Goal: Check status: Check status

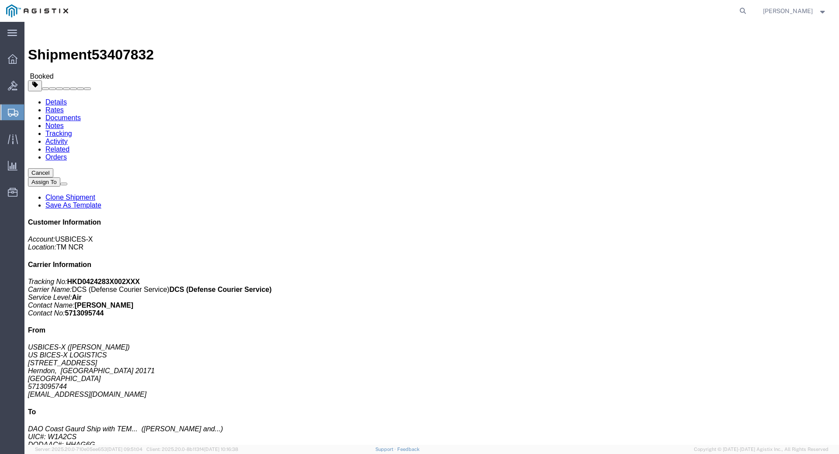
click div "Shipment Detail Ship From USBICES-X ([PERSON_NAME]) US BICES-X LOGISTICS [STREE…"
click at [749, 9] on icon at bounding box center [742, 11] width 12 height 12
type input "GDIT-51273"
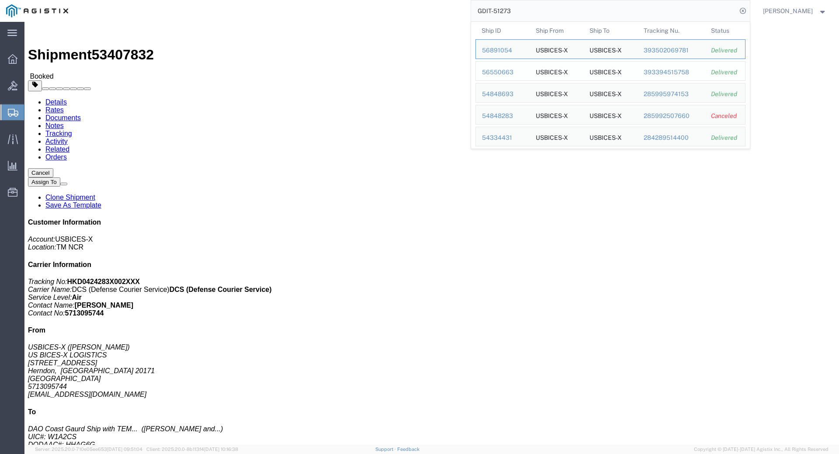
click at [506, 73] on div "56550663" at bounding box center [502, 72] width 41 height 9
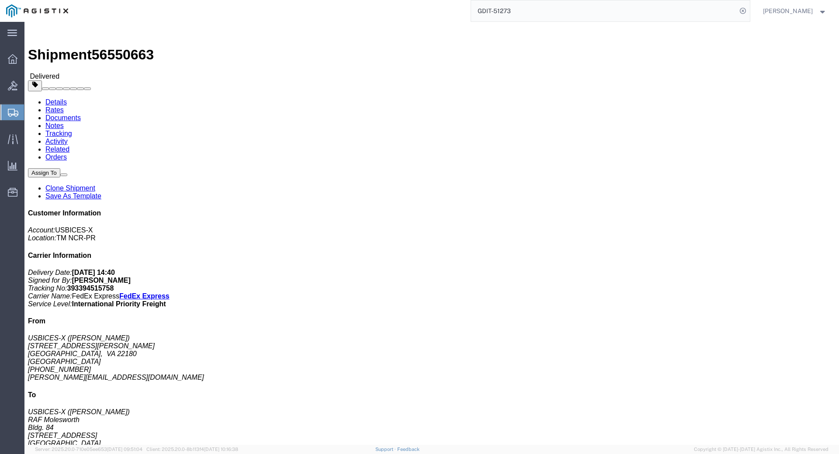
click div "1 Pallet(s) Standard (Not Stackable) Total weight: 225.00 ( 729.00 dim ) LBS Tr…"
click div "Leg 1 - Air"
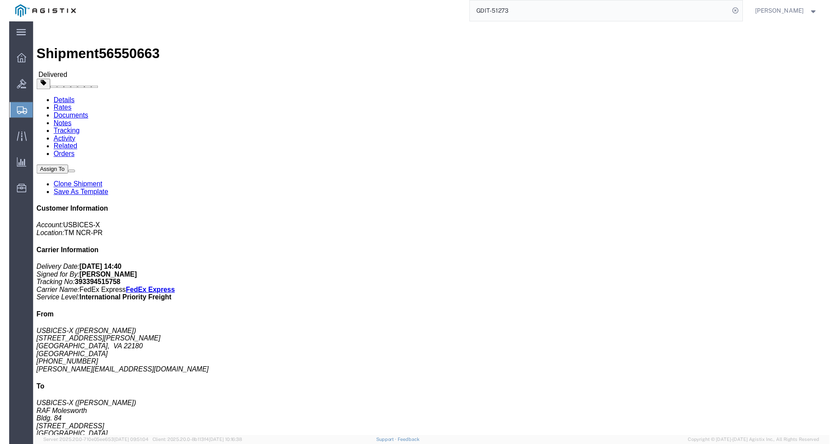
scroll to position [175, 0]
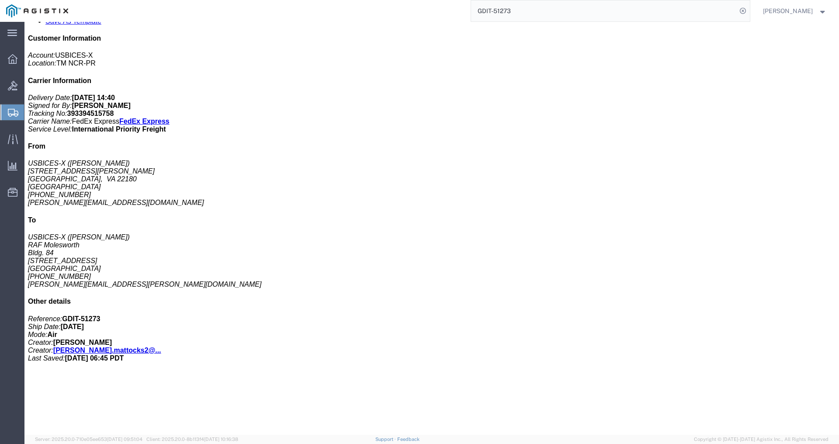
click div "1 Pallet(s) Standard (Not Stackable) Total weight: 225.00 ( 729.00 dim ) LBS Tr…"
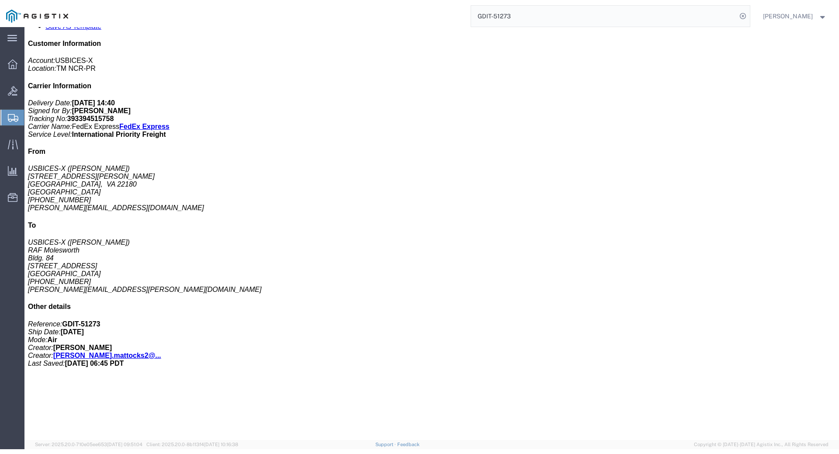
scroll to position [0, 0]
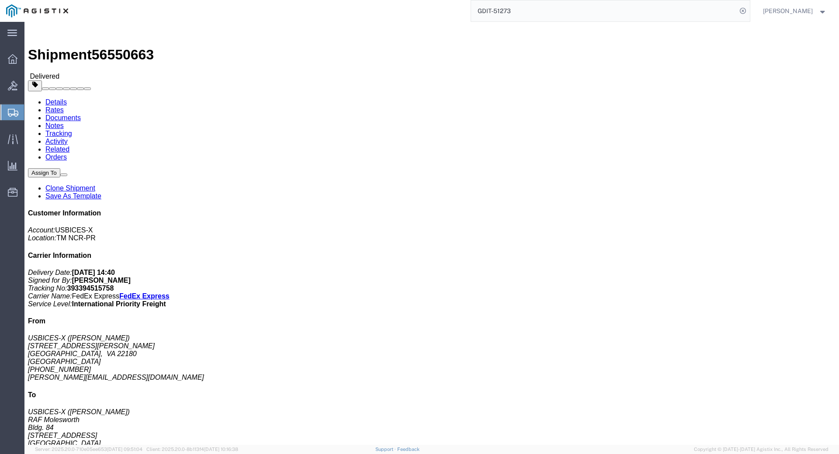
click div "1 Pallet(s) Standard (Not Stackable) Total weight: 225.00 ( 729.00 dim ) LBS Tr…"
click div "Ship From USBICES-X ([PERSON_NAME]) [STREET_ADDRESS][PERSON_NAME] [PHONE_NUMBER…"
click div "1 Pallet(s) Standard (Not Stackable) Total weight: 225.00 ( 729.00 dim ) LBS Tr…"
